Goal: Check status: Check status

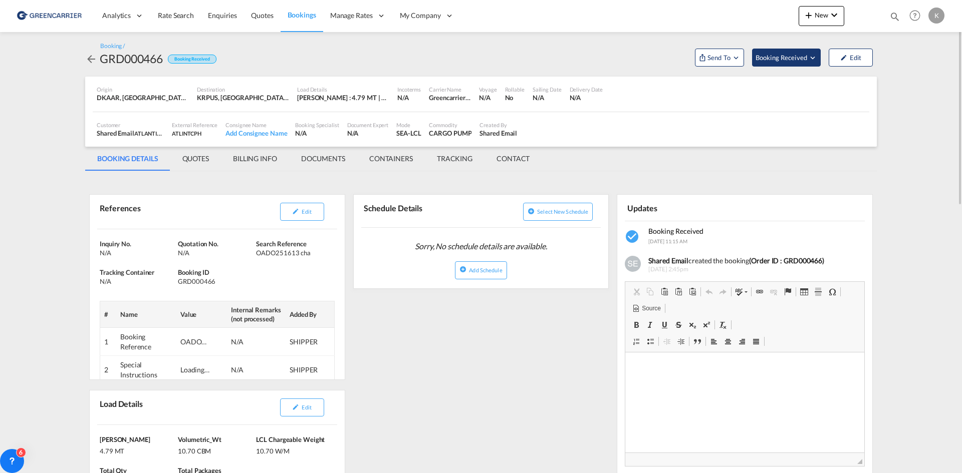
click at [771, 59] on span "Booking Received" at bounding box center [781, 58] width 53 height 10
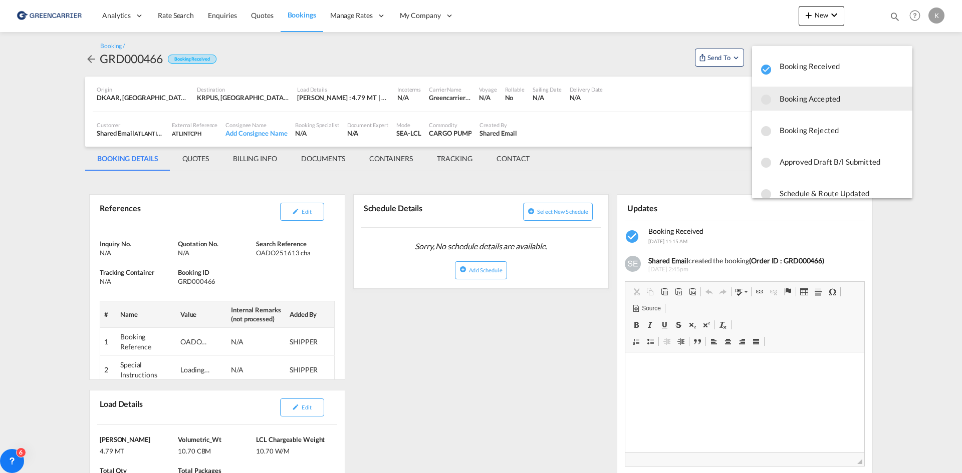
click at [785, 107] on span "Booking Accepted" at bounding box center [841, 99] width 125 height 18
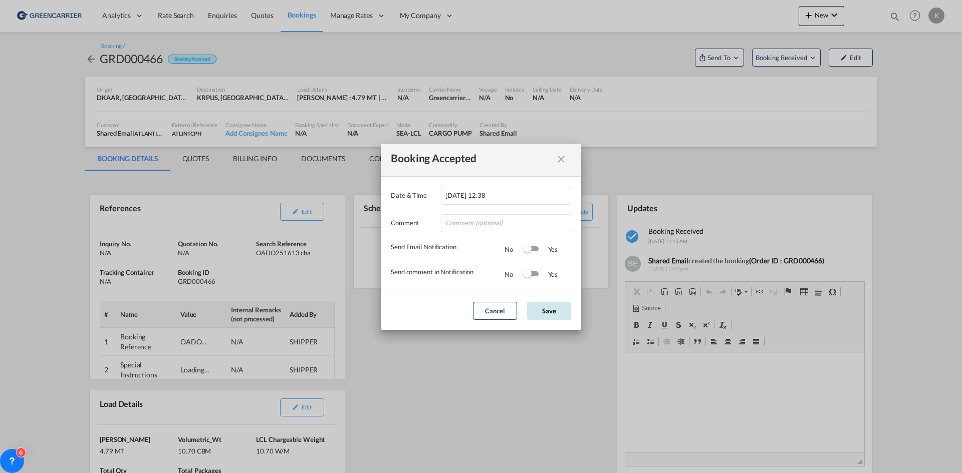
click at [563, 307] on button "Save" at bounding box center [549, 311] width 44 height 18
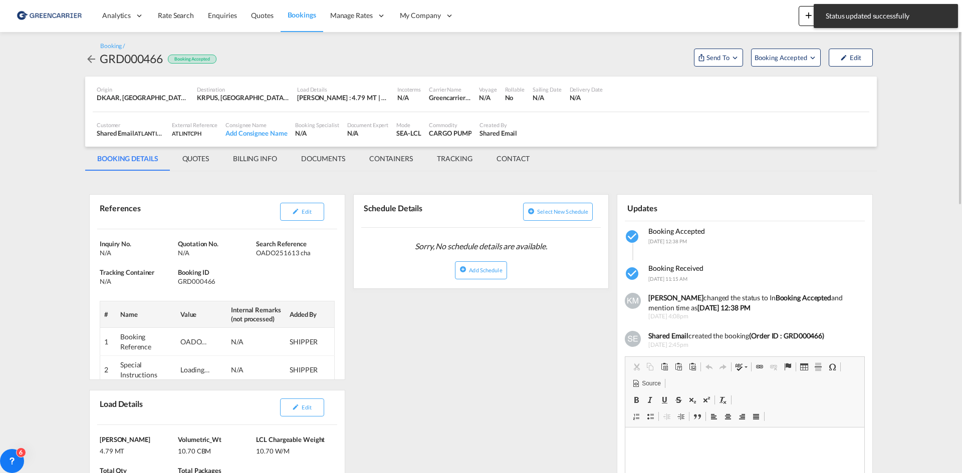
click at [93, 59] on md-icon "icon-arrow-left" at bounding box center [91, 59] width 12 height 12
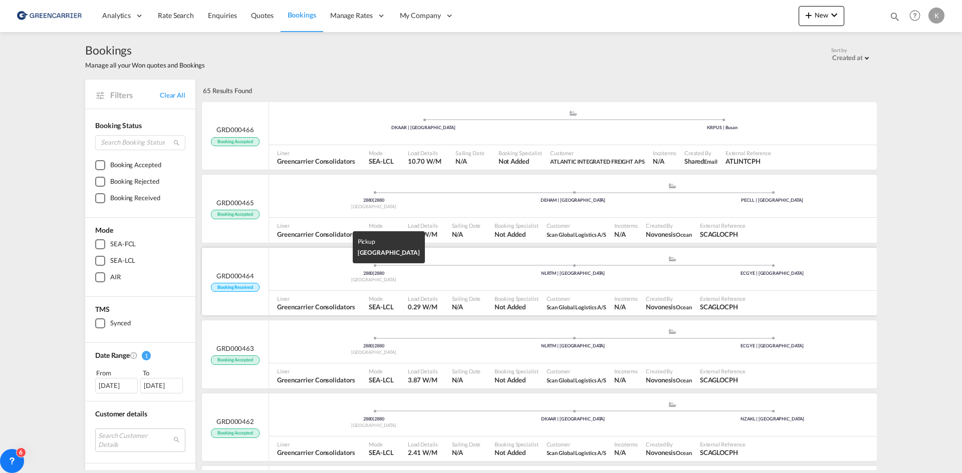
click at [350, 272] on div "2880 | 2880" at bounding box center [373, 273] width 199 height 7
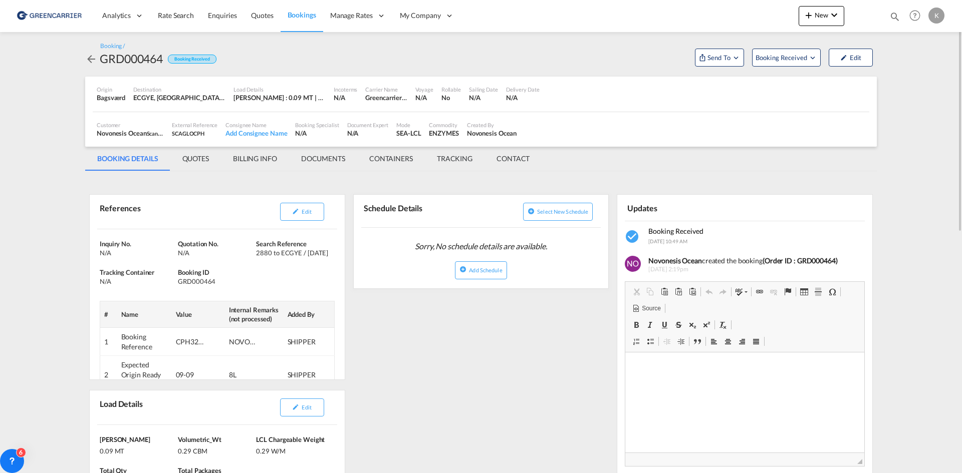
scroll to position [100, 0]
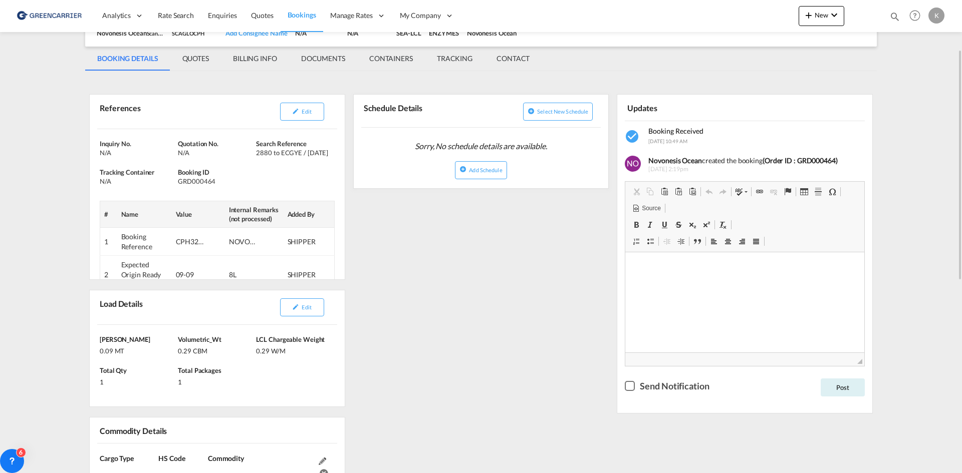
drag, startPoint x: 315, startPoint y: 312, endPoint x: 338, endPoint y: 302, distance: 25.1
click at [316, 312] on button "Edit" at bounding box center [302, 308] width 44 height 18
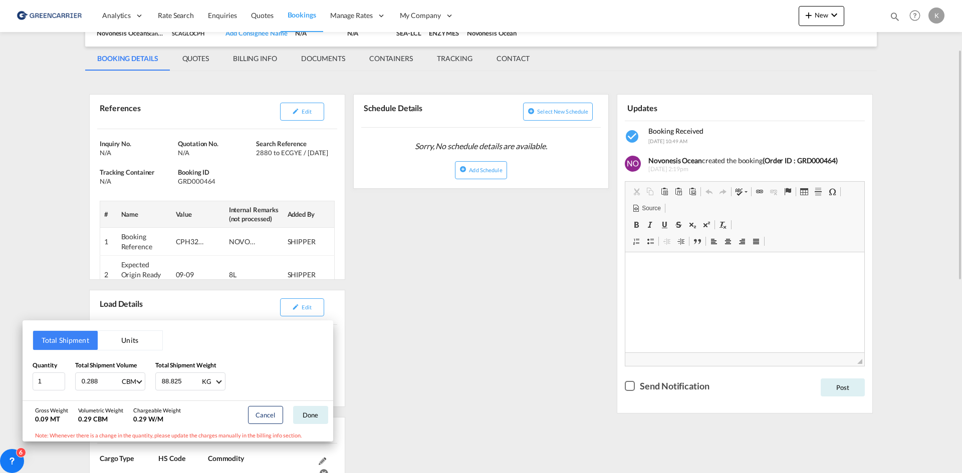
drag, startPoint x: 481, startPoint y: 263, endPoint x: 348, endPoint y: 197, distance: 148.1
click at [481, 263] on div "Total Shipment Units Quantity 1 Total Shipment Volume 0.288 CBM CBM CFT Total S…" at bounding box center [481, 236] width 962 height 473
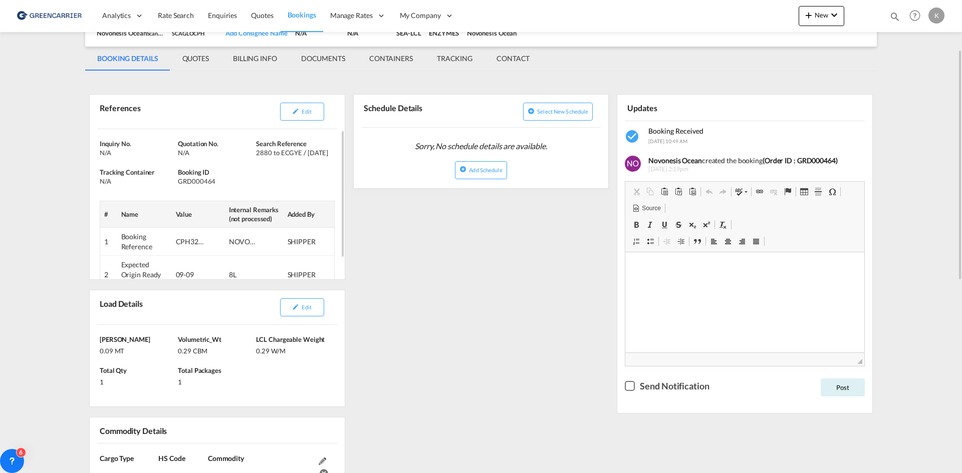
click at [201, 181] on div "GRD000464" at bounding box center [216, 181] width 76 height 9
copy div "GRD000464"
click at [301, 115] on button "Edit" at bounding box center [302, 112] width 44 height 18
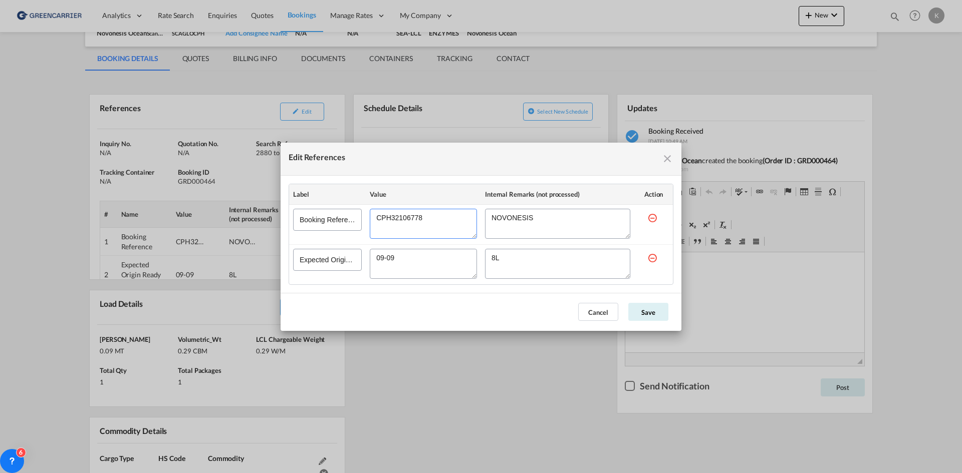
click at [399, 220] on textarea "Edit References" at bounding box center [423, 224] width 107 height 30
drag, startPoint x: 596, startPoint y: 308, endPoint x: 604, endPoint y: 301, distance: 10.3
click at [596, 308] on button "Cancel" at bounding box center [598, 312] width 40 height 18
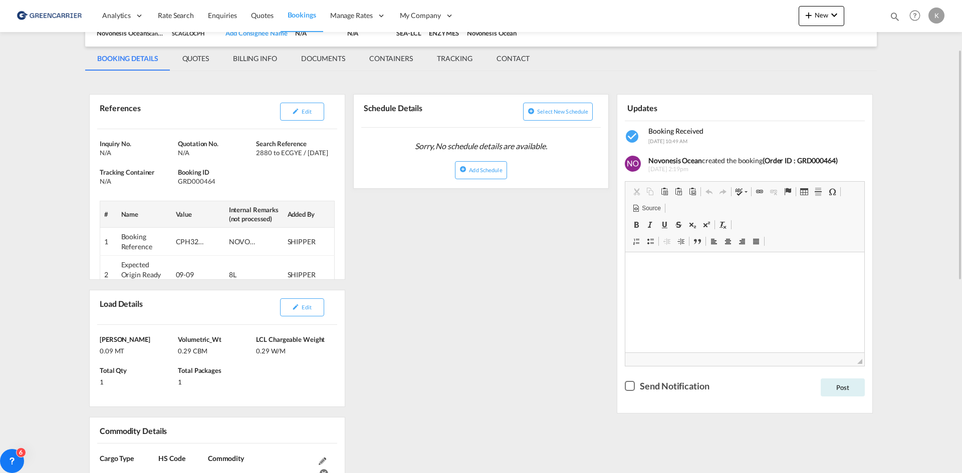
scroll to position [0, 0]
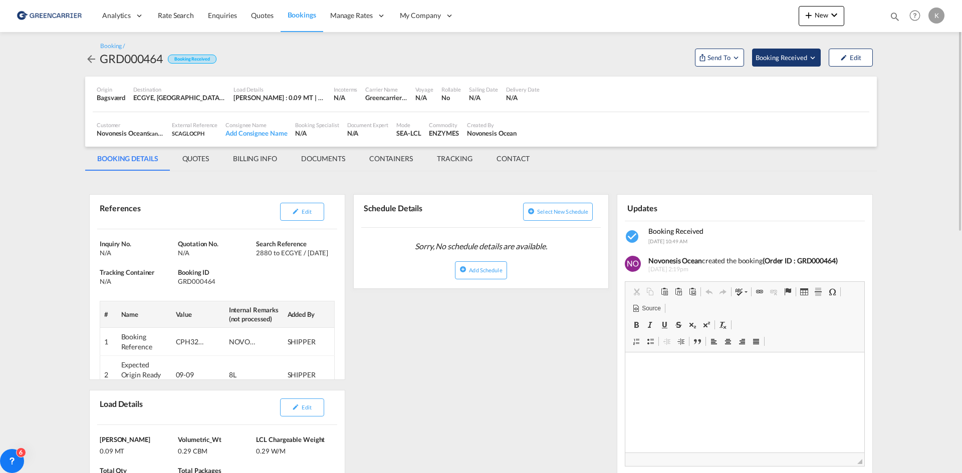
click at [800, 59] on span "Booking Received" at bounding box center [781, 58] width 53 height 10
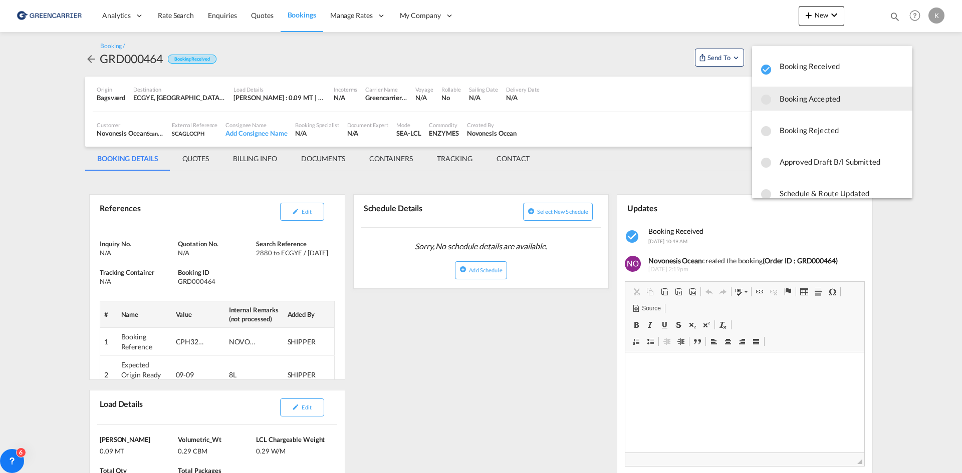
click at [790, 99] on span "Booking Accepted" at bounding box center [841, 99] width 125 height 18
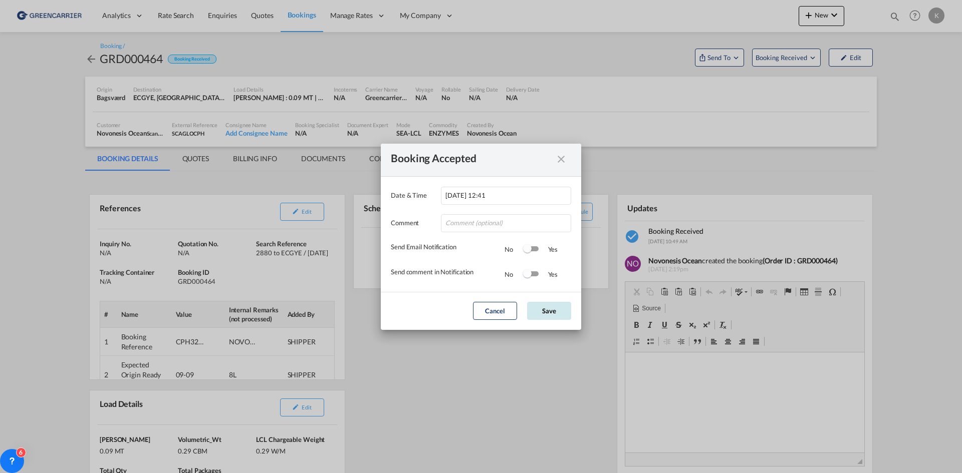
click at [550, 318] on button "Save" at bounding box center [549, 311] width 44 height 18
